Goal: Task Accomplishment & Management: Use online tool/utility

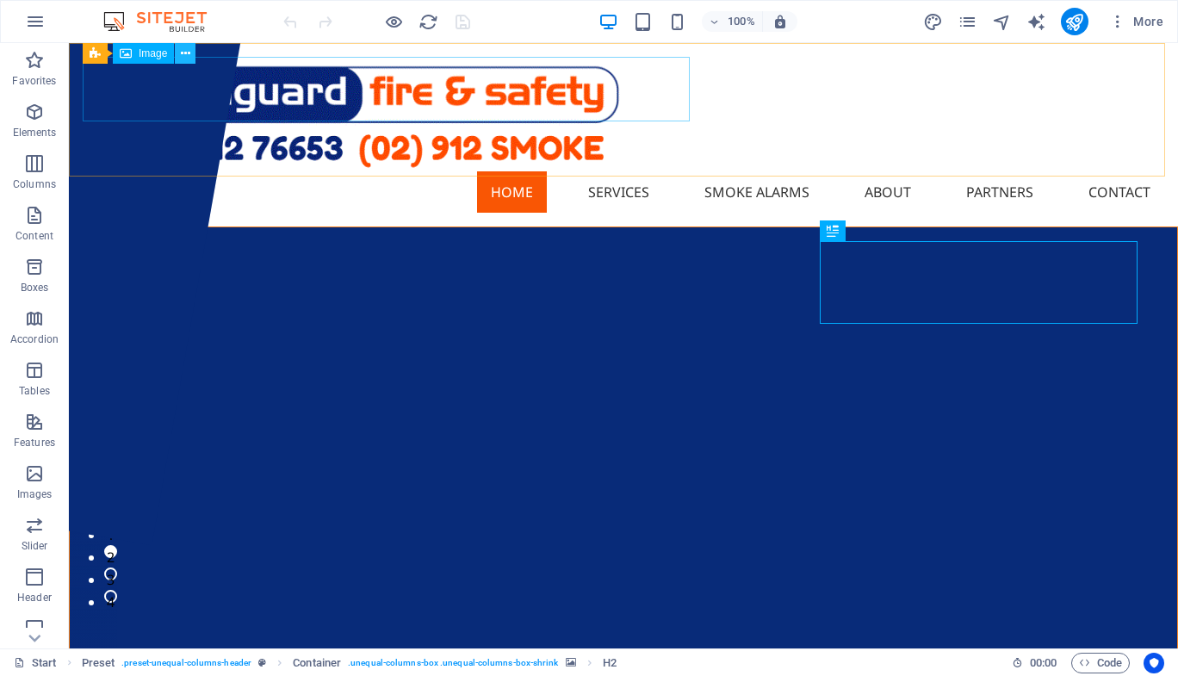
click at [183, 53] on icon at bounding box center [185, 54] width 9 height 18
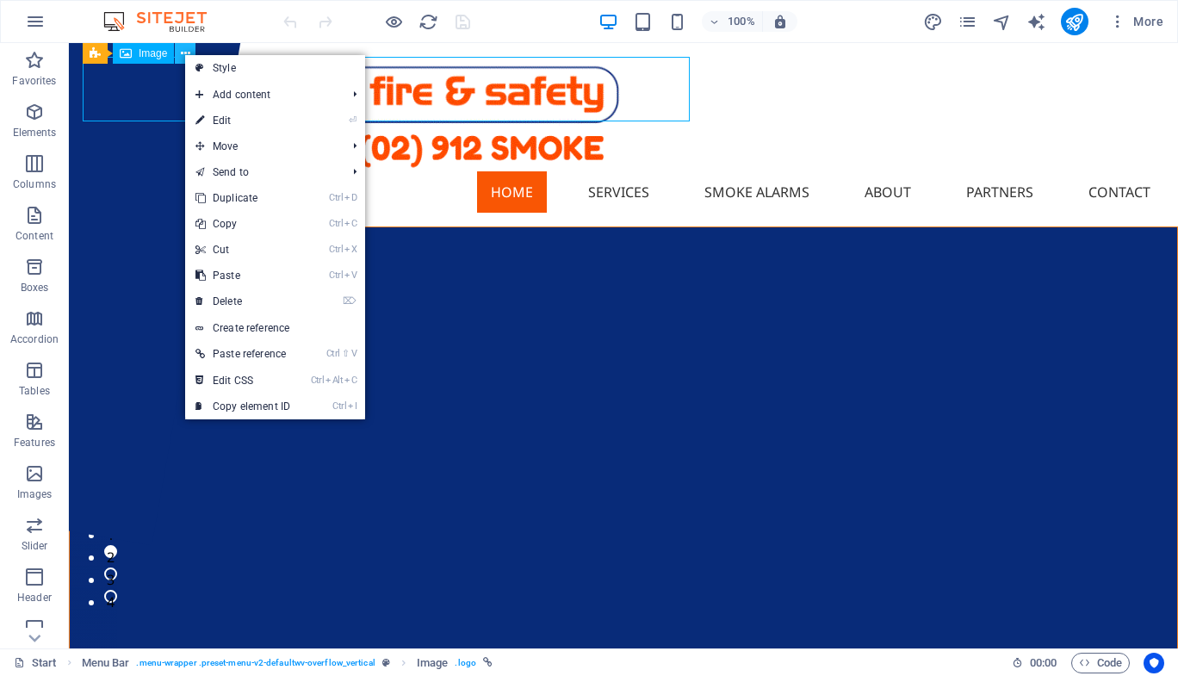
click at [183, 53] on icon at bounding box center [185, 54] width 9 height 18
click at [215, 121] on link "⏎ Edit" at bounding box center [242, 121] width 115 height 26
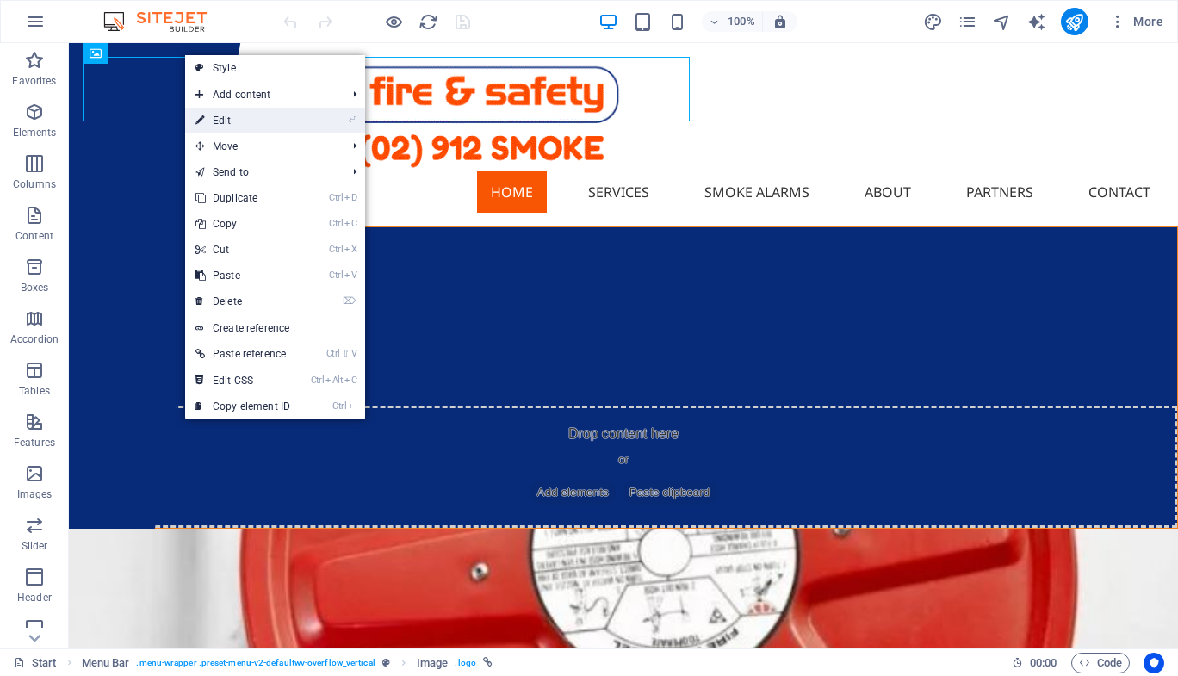
select select "%"
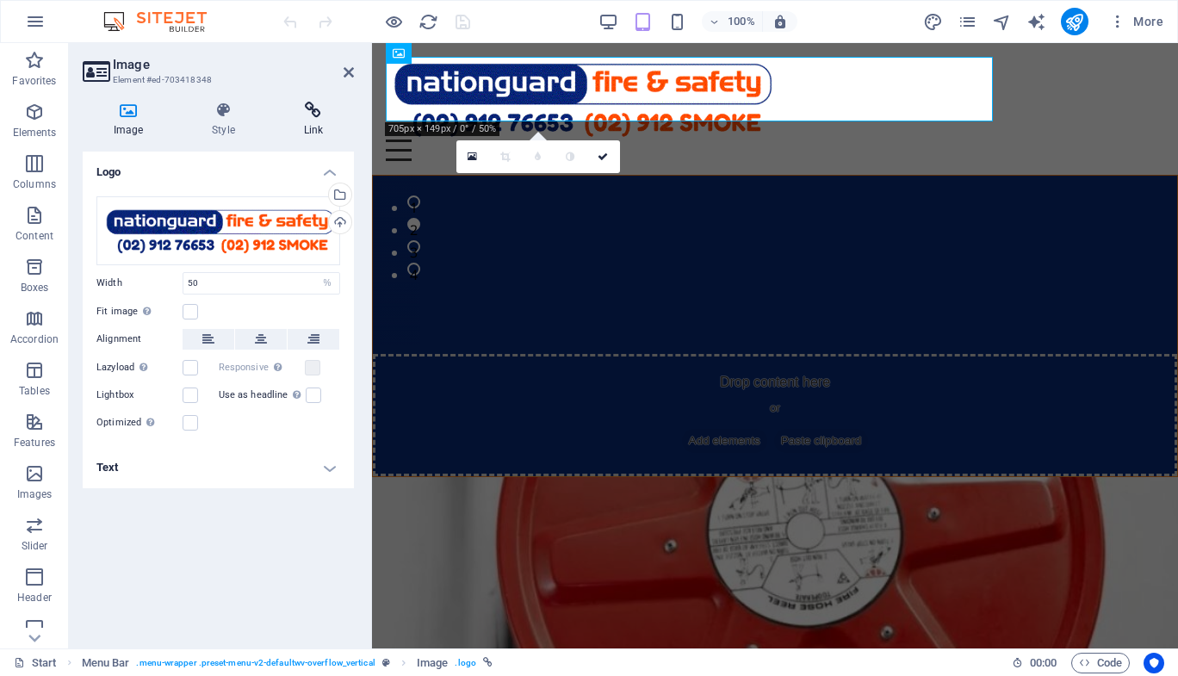
click at [308, 108] on icon at bounding box center [313, 110] width 81 height 17
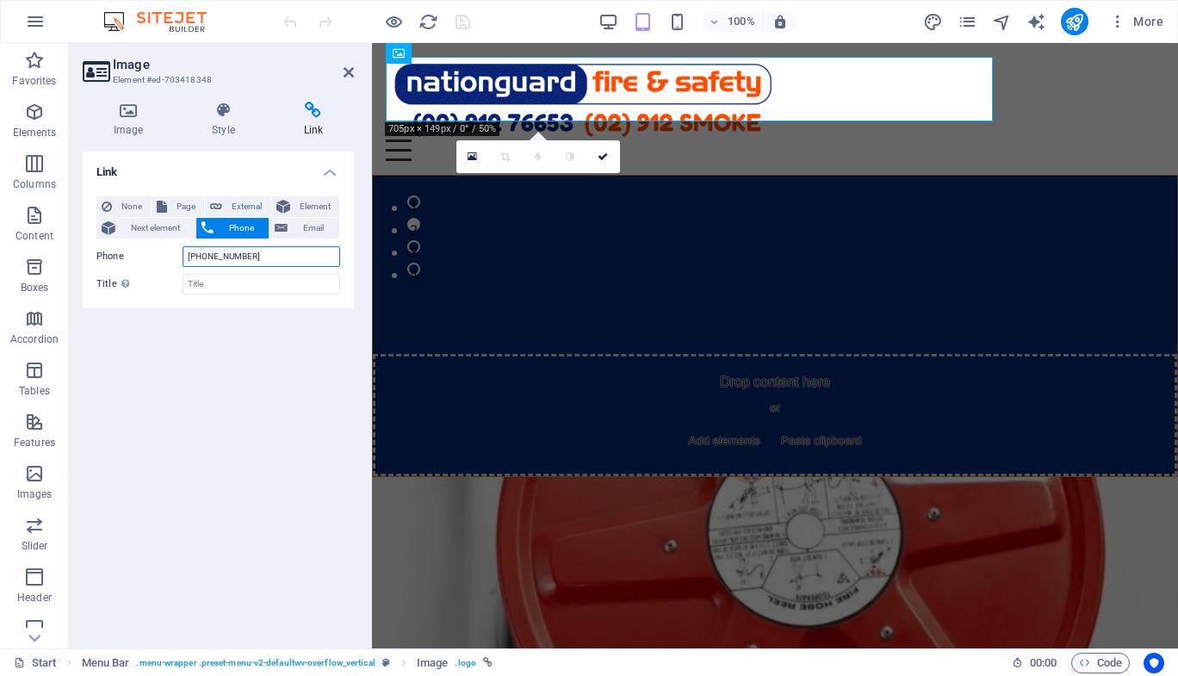
click at [246, 258] on input "[PHONE_NUMBER]" at bounding box center [262, 256] width 158 height 21
type input "[PHONE_NUMBER]"
click at [349, 77] on icon at bounding box center [349, 72] width 10 height 14
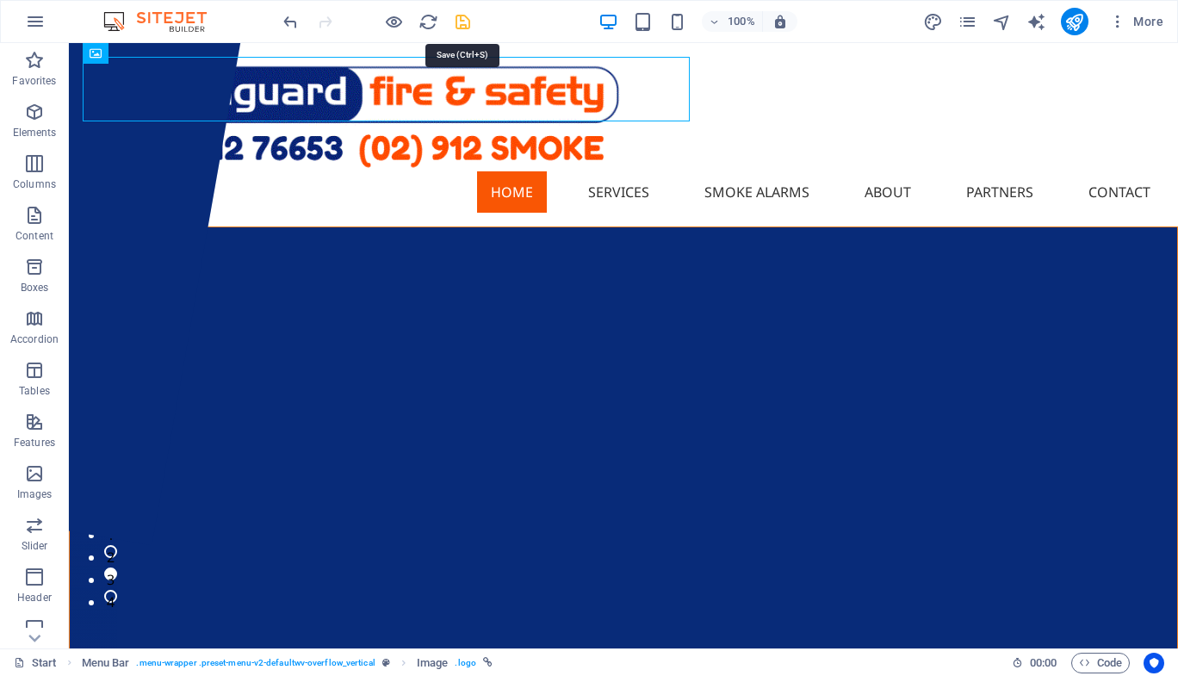
click at [458, 16] on icon "save" at bounding box center [463, 22] width 20 height 20
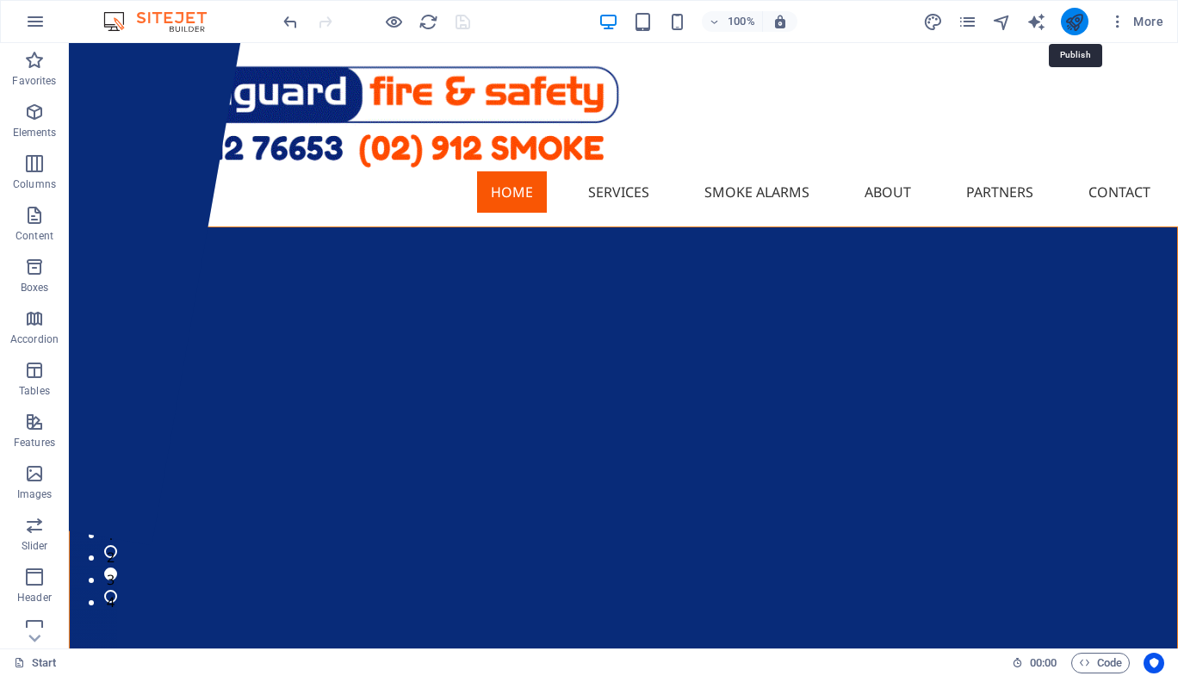
click at [1068, 22] on icon "publish" at bounding box center [1074, 22] width 20 height 20
